Goal: Information Seeking & Learning: Find specific fact

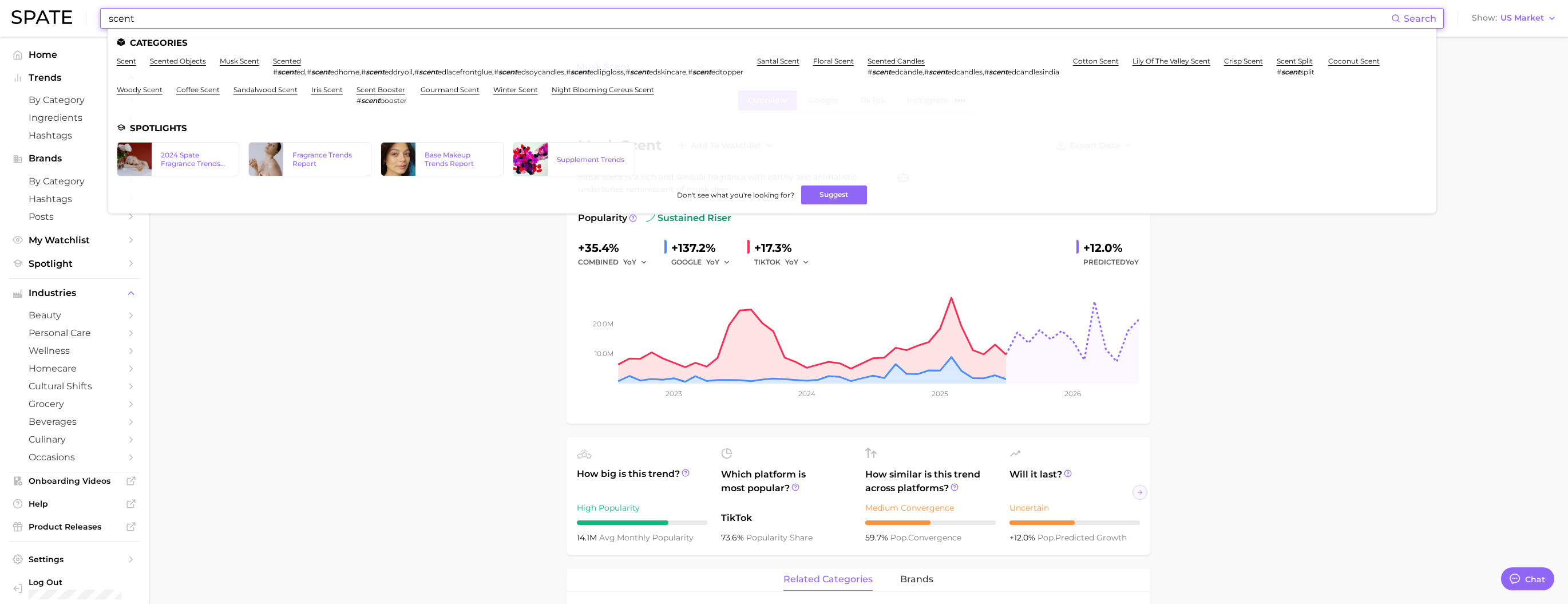
click at [505, 19] on input "scent" at bounding box center [749, 17] width 1283 height 19
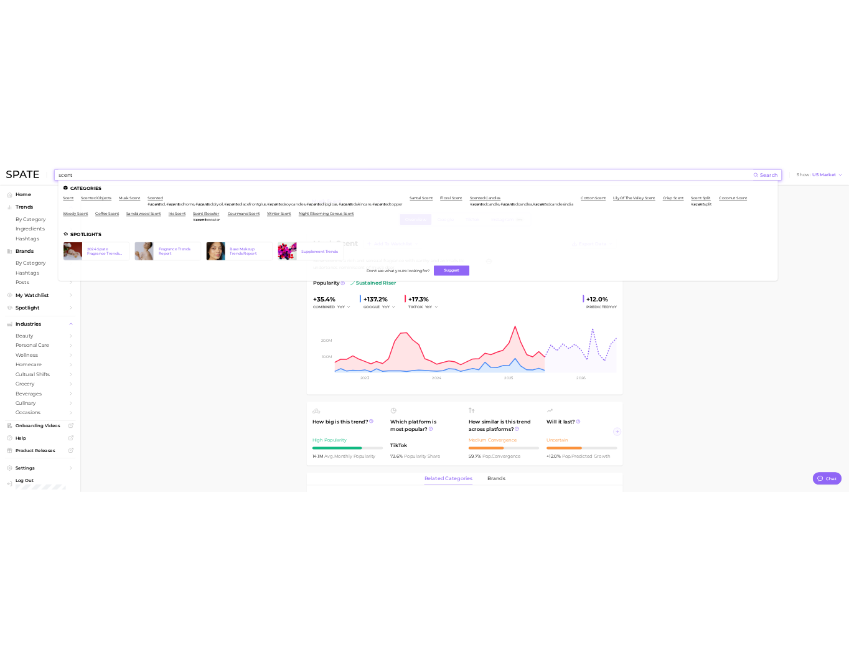
scroll to position [1846, 0]
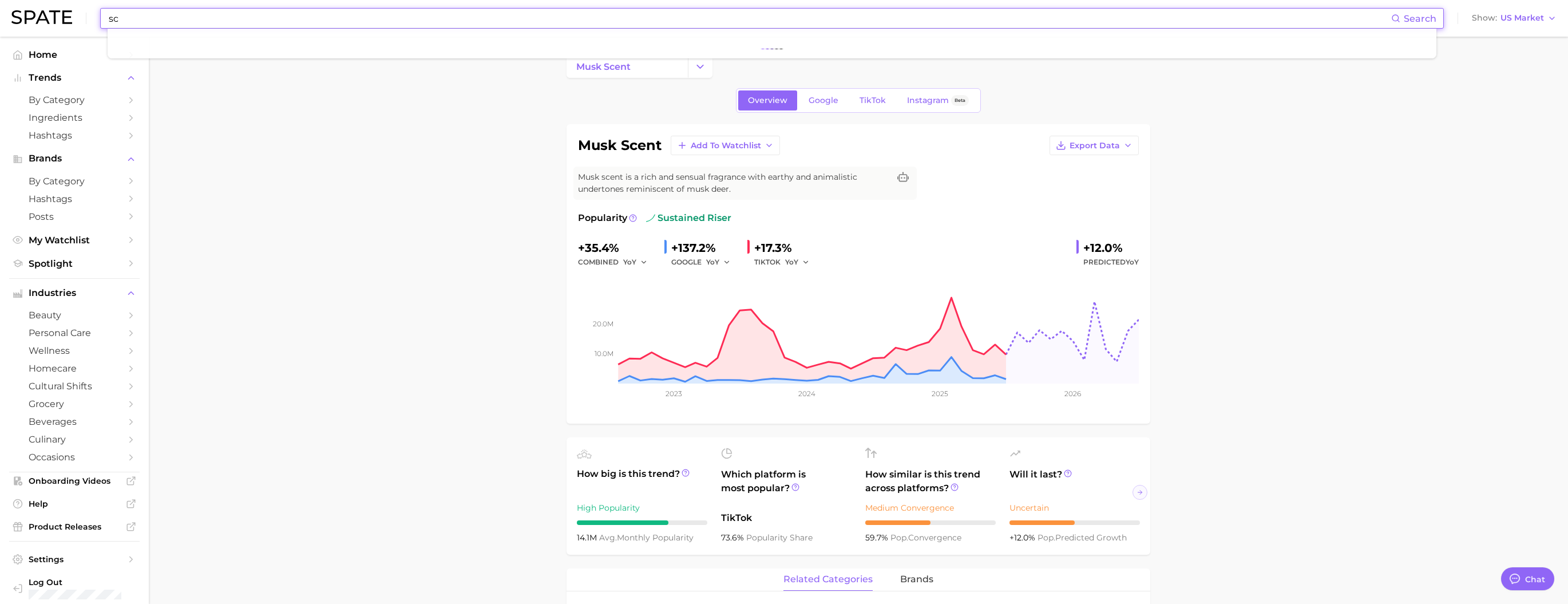
type input "s"
type input "ㅣ"
type input "picaso"
click at [1529, 17] on span "US Market" at bounding box center [1521, 17] width 43 height 6
click at [1521, 104] on span "[GEOGRAPHIC_DATA]" at bounding box center [1518, 98] width 88 height 10
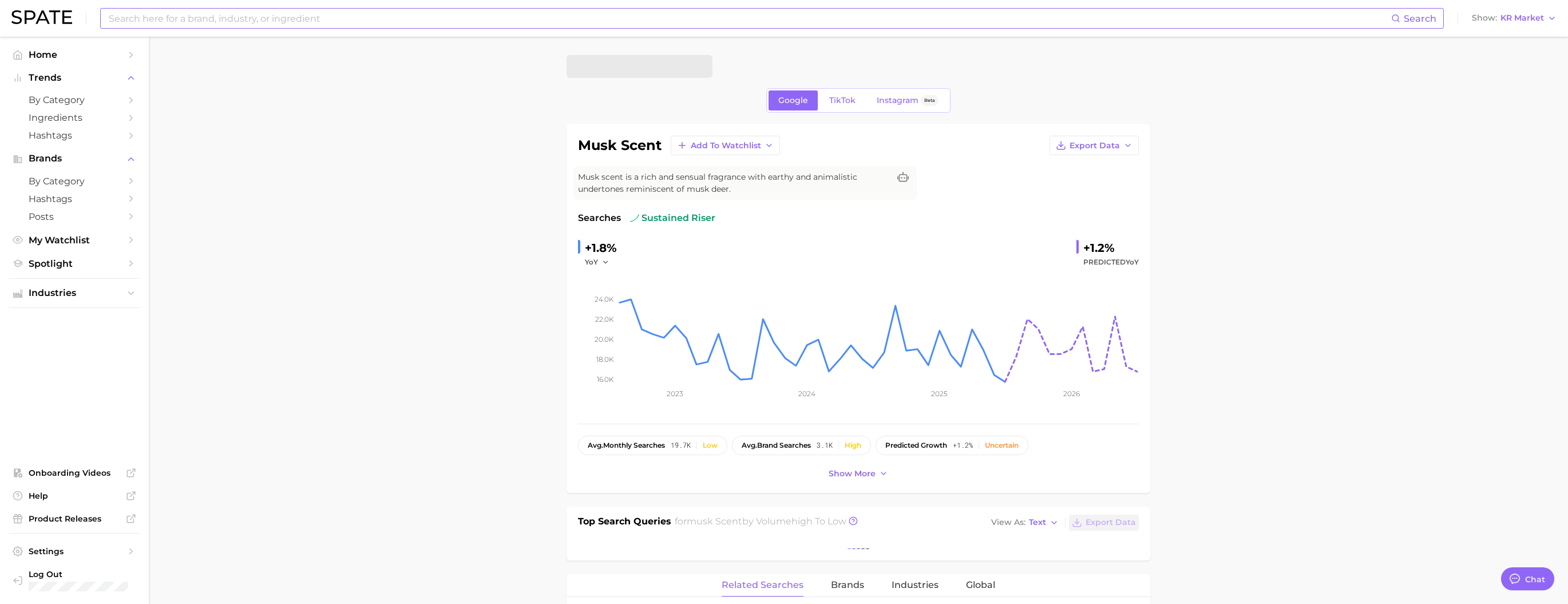
click at [443, 16] on input at bounding box center [749, 17] width 1283 height 19
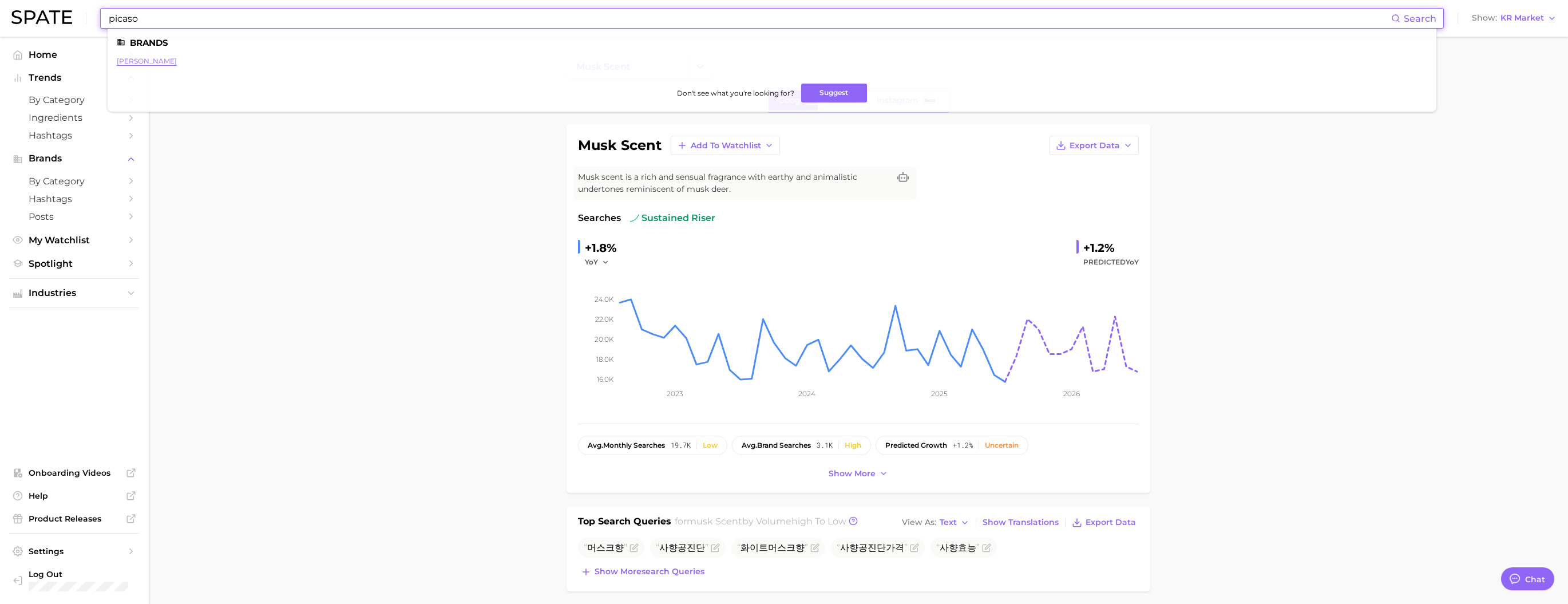
type input "picaso"
click at [176, 65] on link "[PERSON_NAME]" at bounding box center [146, 61] width 60 height 8
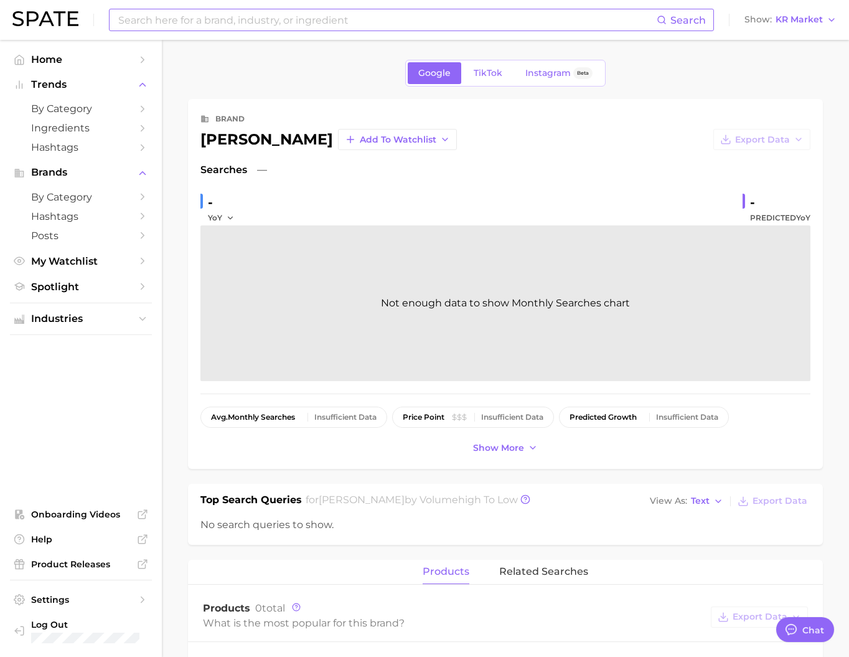
type textarea "x"
click at [252, 22] on input at bounding box center [387, 19] width 540 height 21
type input "ㅔ"
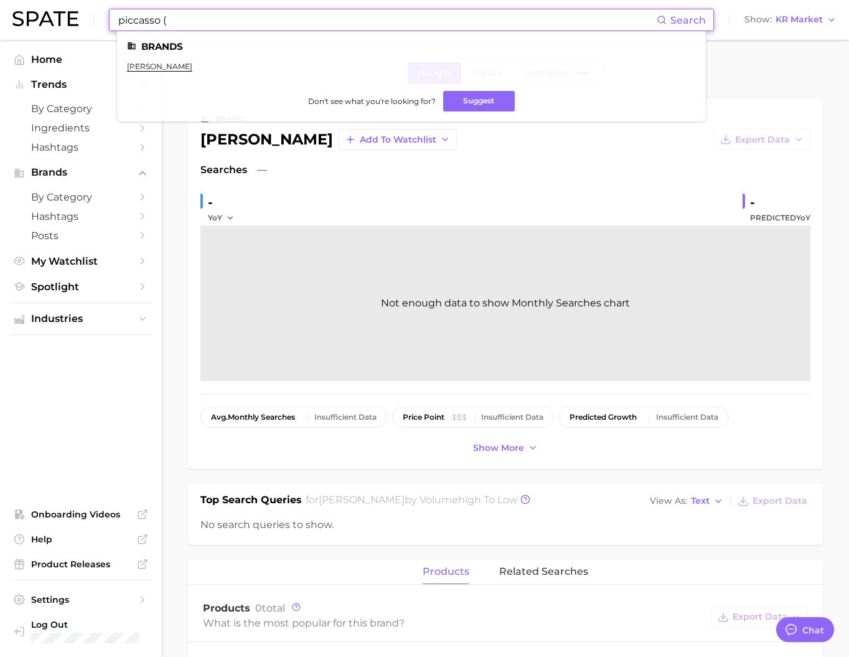
paste input "[URL][DOMAIN_NAME]"
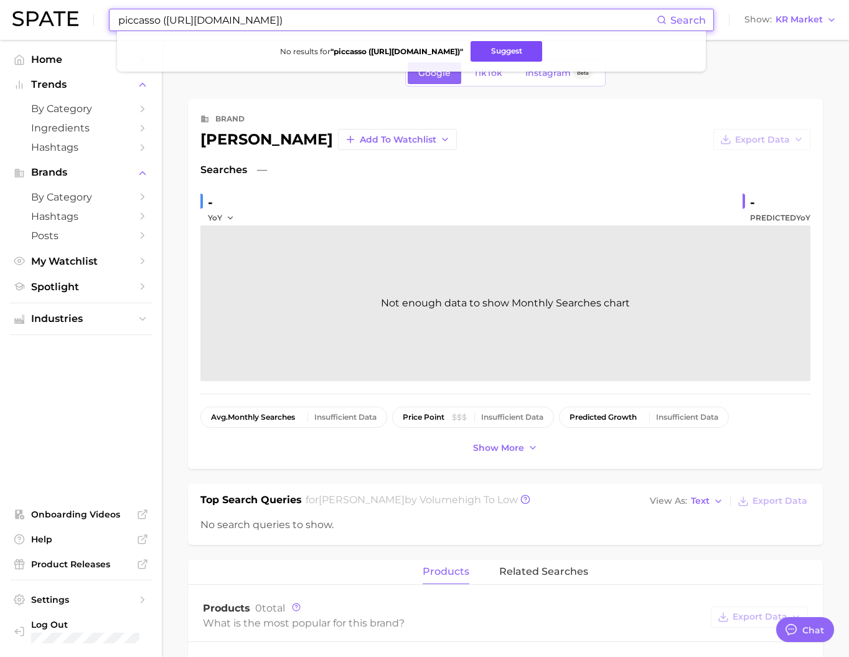
type input "piccasso ([URL][DOMAIN_NAME])"
click at [542, 56] on button "Suggest" at bounding box center [507, 51] width 72 height 21
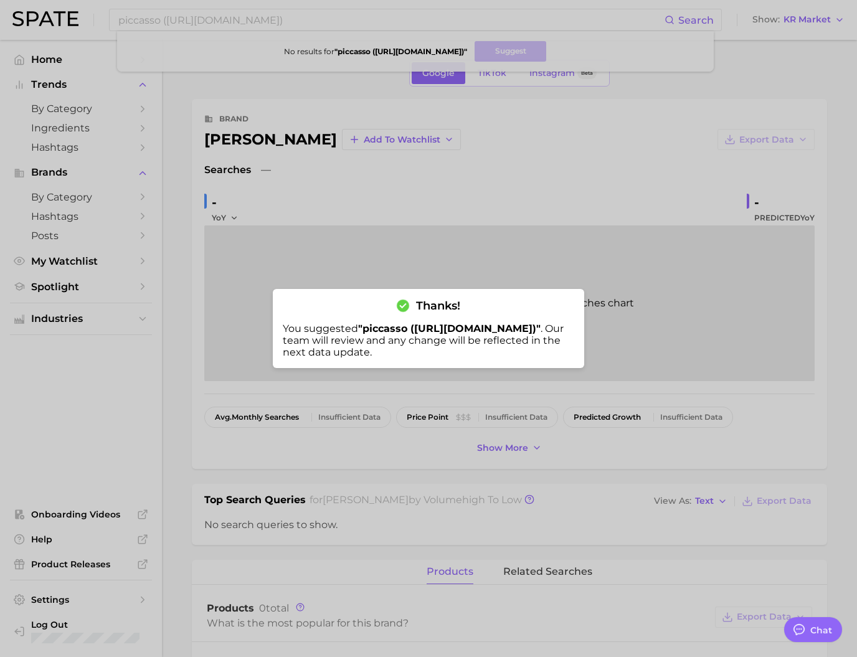
click at [454, 226] on div at bounding box center [428, 328] width 857 height 657
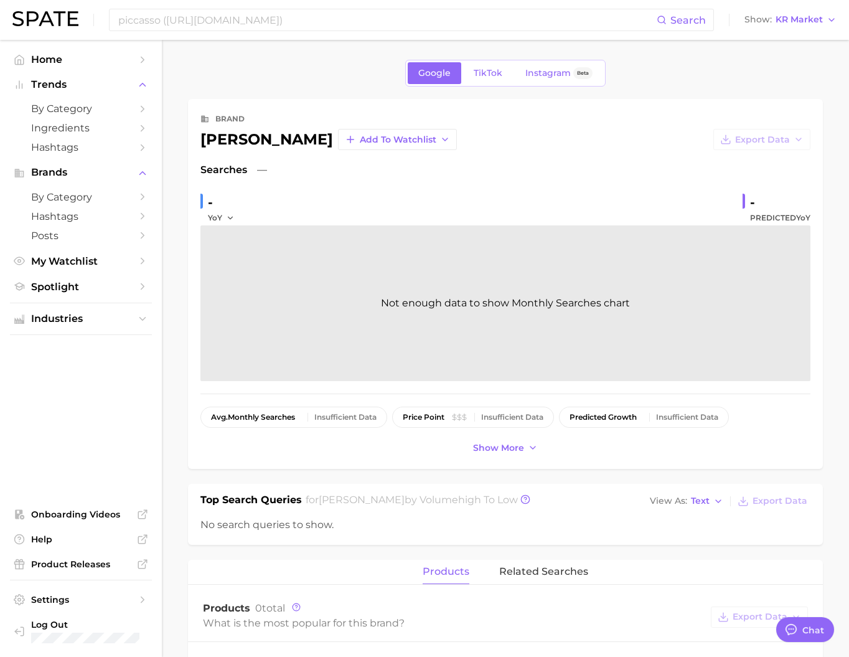
drag, startPoint x: 201, startPoint y: 146, endPoint x: 319, endPoint y: 141, distance: 117.7
click at [319, 141] on div "[PERSON_NAME]" at bounding box center [266, 139] width 133 height 15
copy div "[PERSON_NAME]"
